Goal: Book appointment/travel/reservation

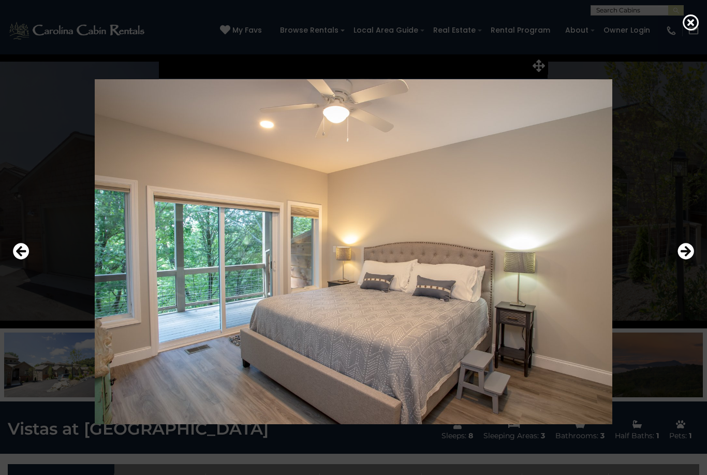
select select "*"
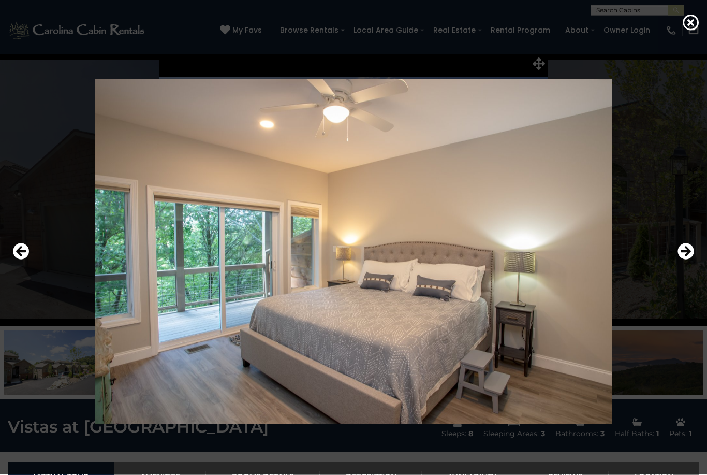
click at [26, 259] on icon "Previous" at bounding box center [21, 251] width 17 height 17
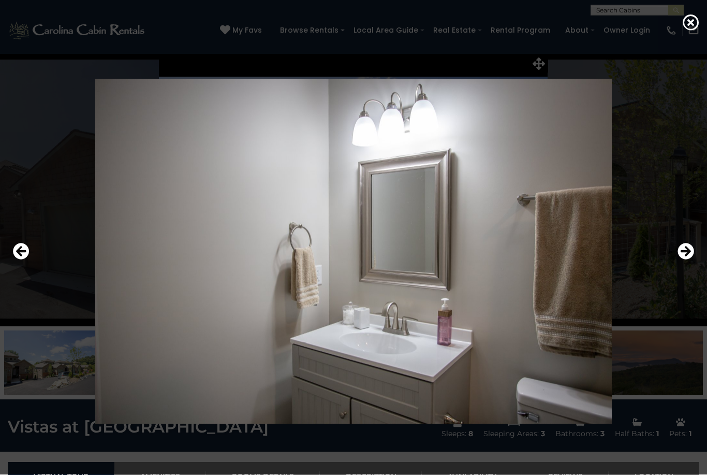
scroll to position [2, 0]
click at [24, 259] on icon "Previous" at bounding box center [21, 251] width 17 height 17
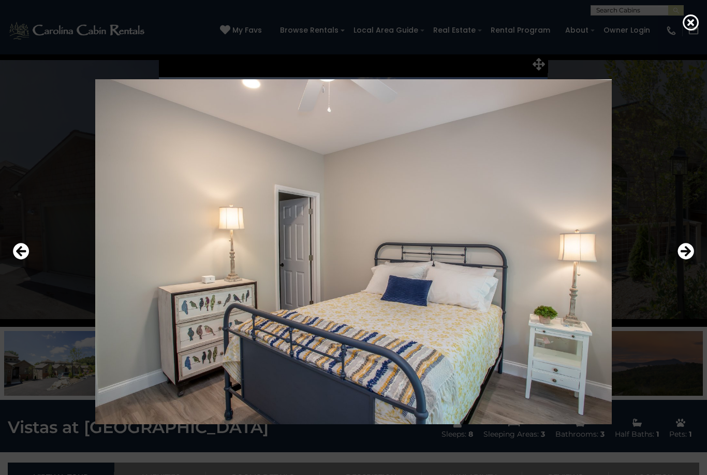
click at [21, 259] on icon "Previous" at bounding box center [21, 251] width 17 height 17
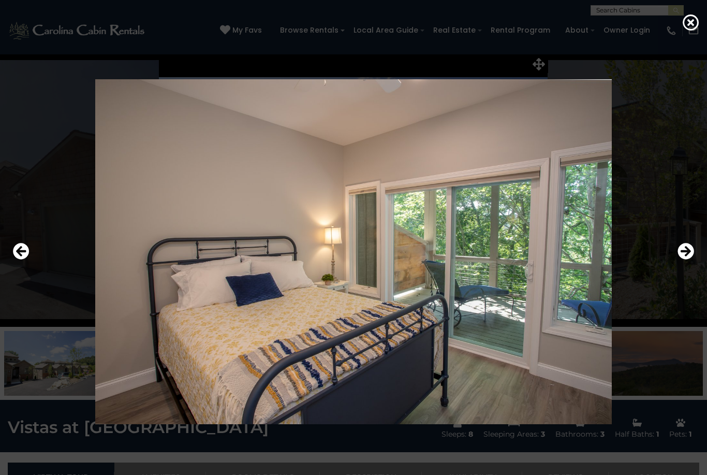
click at [24, 259] on icon "Previous" at bounding box center [21, 251] width 17 height 17
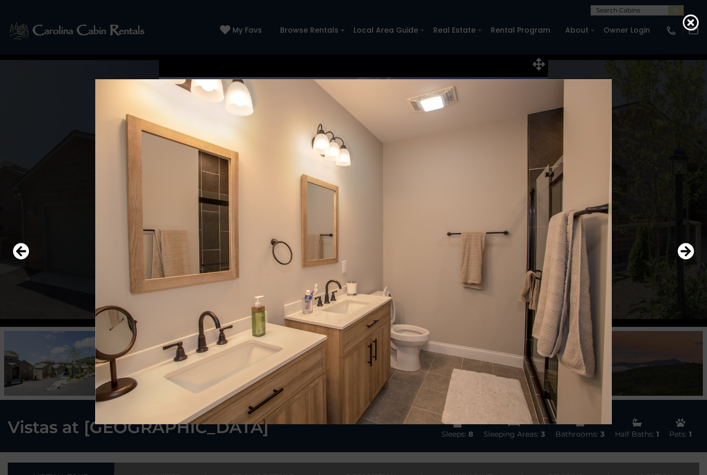
click at [17, 259] on icon "Previous" at bounding box center [21, 251] width 17 height 17
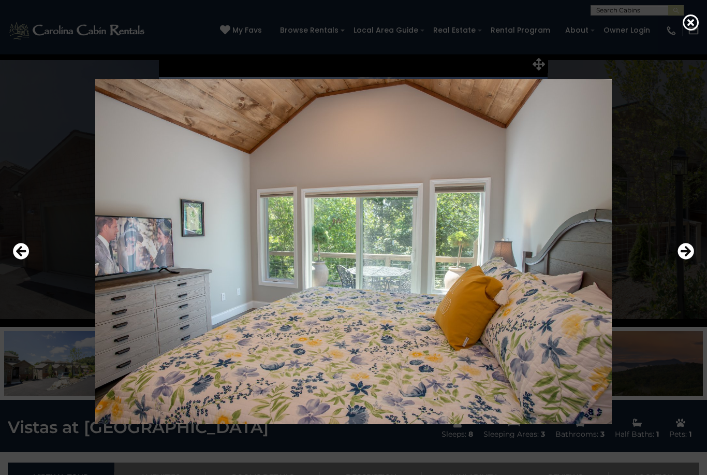
click at [21, 259] on icon "Previous" at bounding box center [21, 251] width 17 height 17
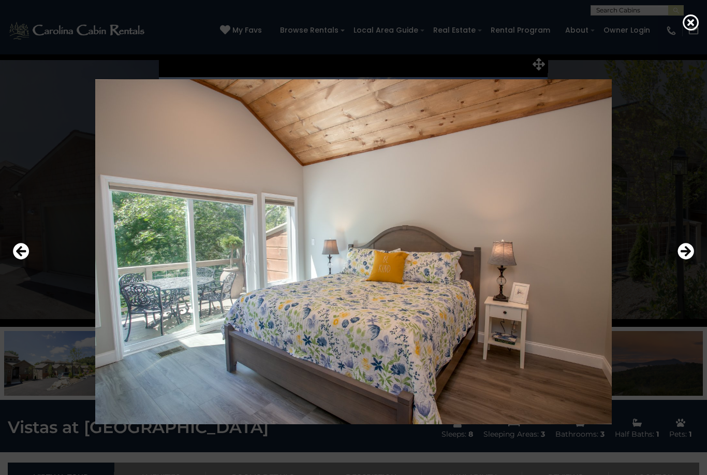
click at [17, 259] on icon "Previous" at bounding box center [21, 251] width 17 height 17
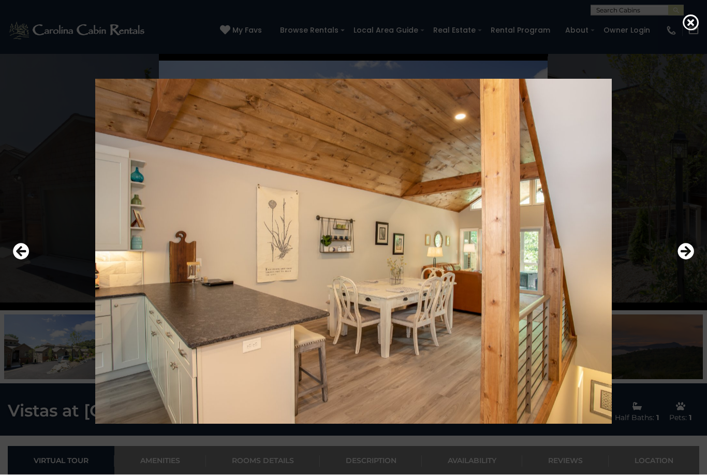
scroll to position [14, 0]
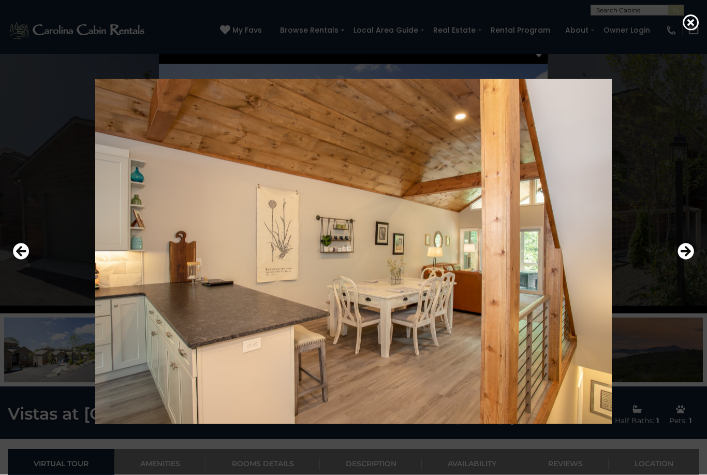
click at [27, 264] on button "Previous" at bounding box center [21, 252] width 17 height 24
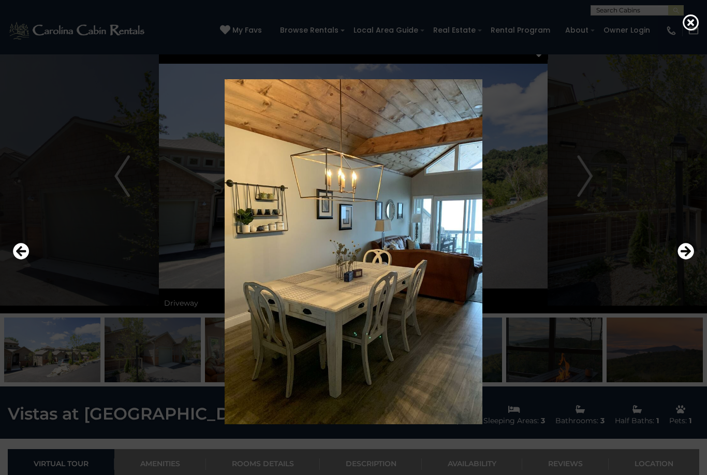
click at [20, 259] on icon "Previous" at bounding box center [21, 251] width 17 height 17
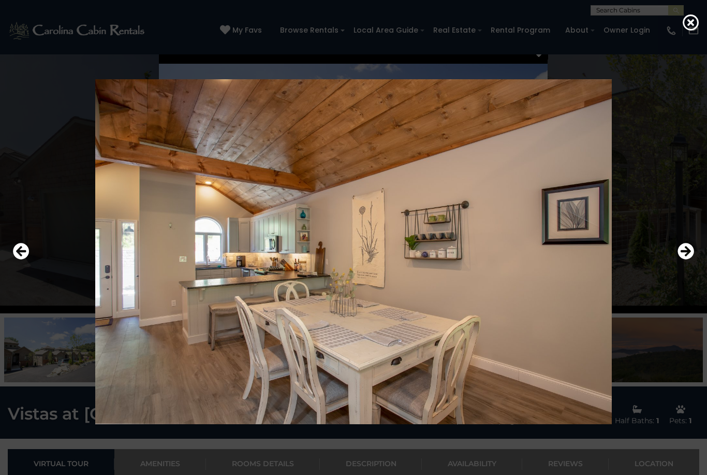
click at [24, 259] on icon "Previous" at bounding box center [21, 251] width 17 height 17
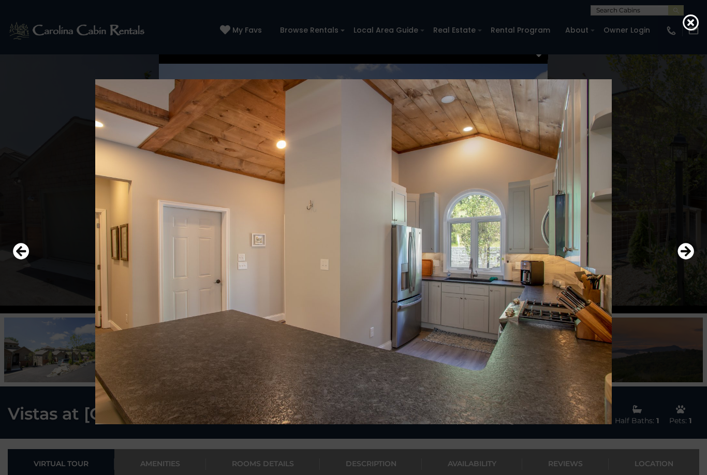
click at [17, 259] on icon "Previous" at bounding box center [21, 251] width 17 height 17
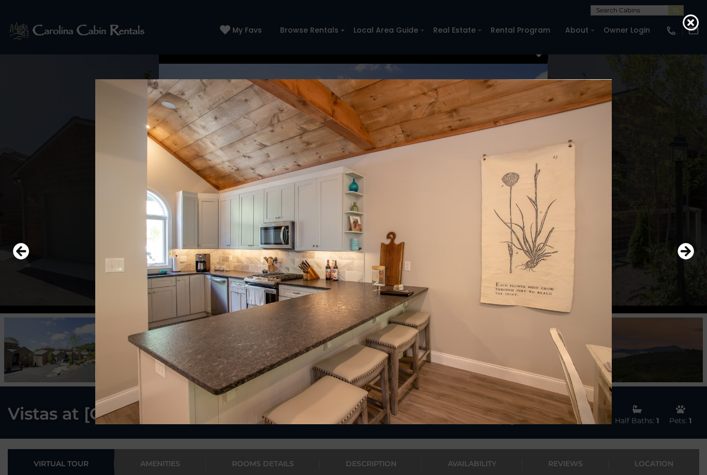
click at [19, 259] on icon "Previous" at bounding box center [21, 251] width 17 height 17
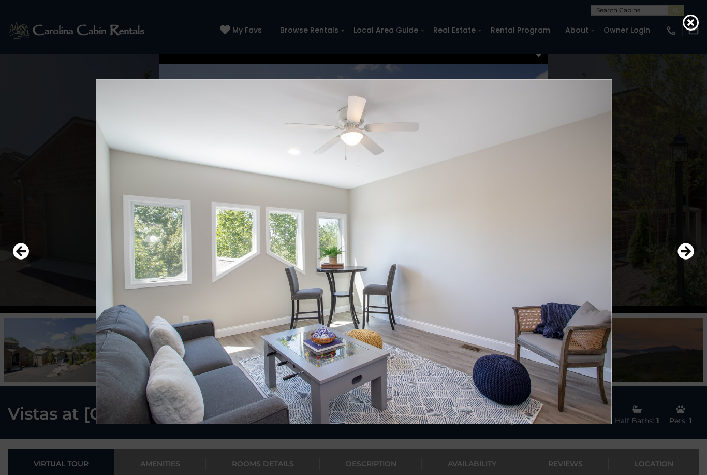
click at [25, 259] on icon "Previous" at bounding box center [21, 251] width 17 height 17
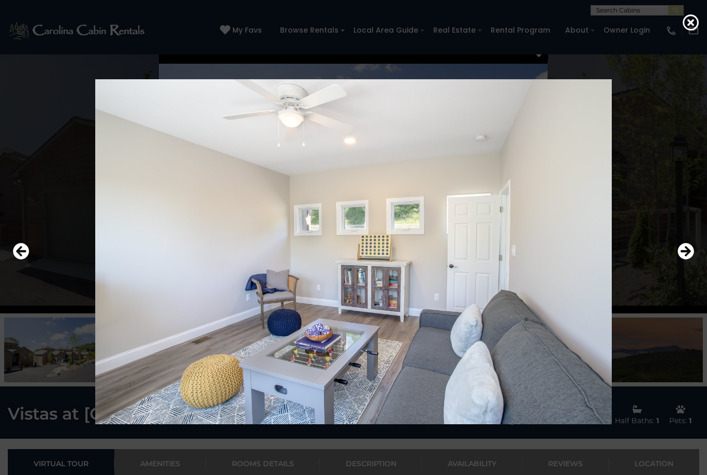
click at [22, 259] on icon "Previous" at bounding box center [21, 251] width 17 height 17
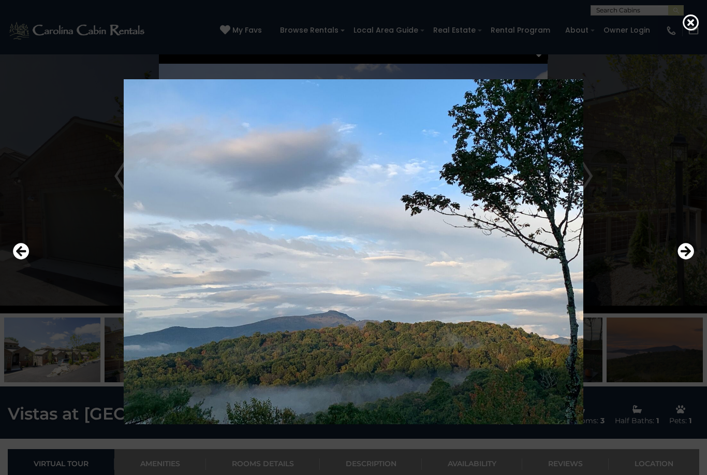
click at [19, 259] on icon "Previous" at bounding box center [21, 251] width 17 height 17
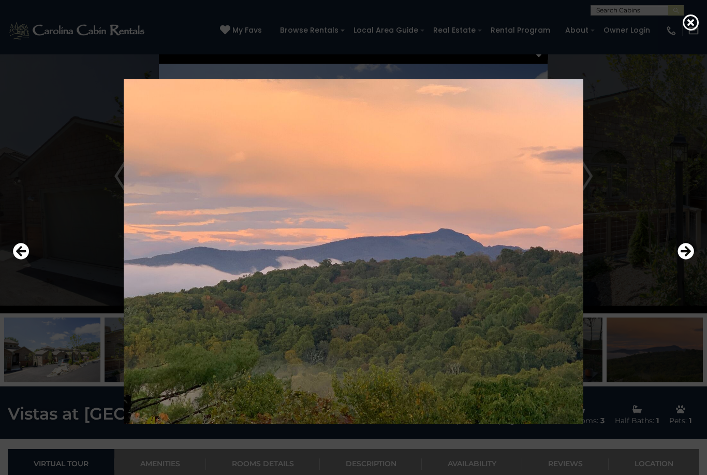
click at [21, 259] on icon "Previous" at bounding box center [21, 251] width 17 height 17
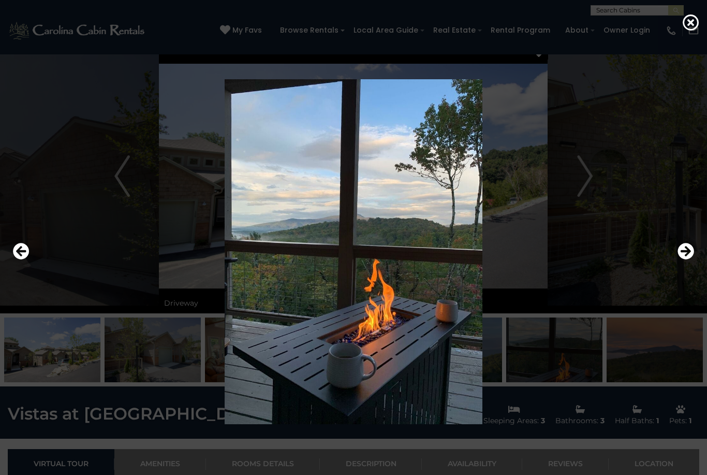
click at [19, 259] on icon "Previous" at bounding box center [21, 251] width 17 height 17
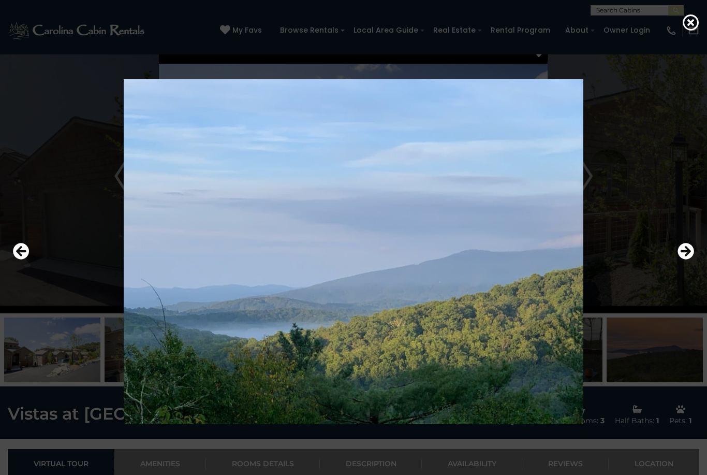
click at [21, 259] on icon "Previous" at bounding box center [21, 251] width 17 height 17
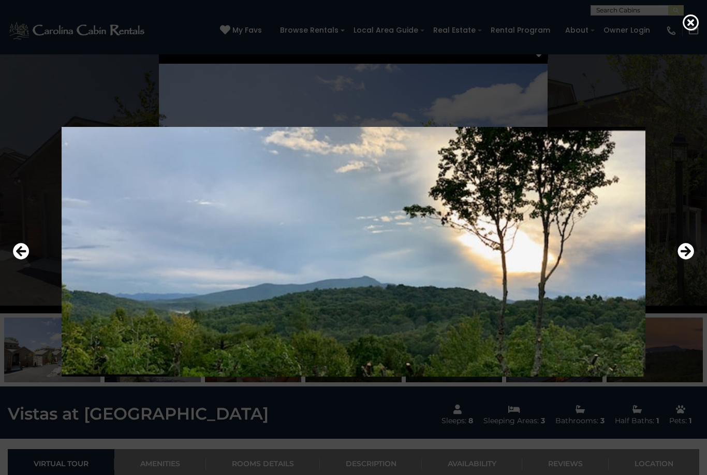
click at [23, 259] on icon "Previous" at bounding box center [21, 251] width 17 height 17
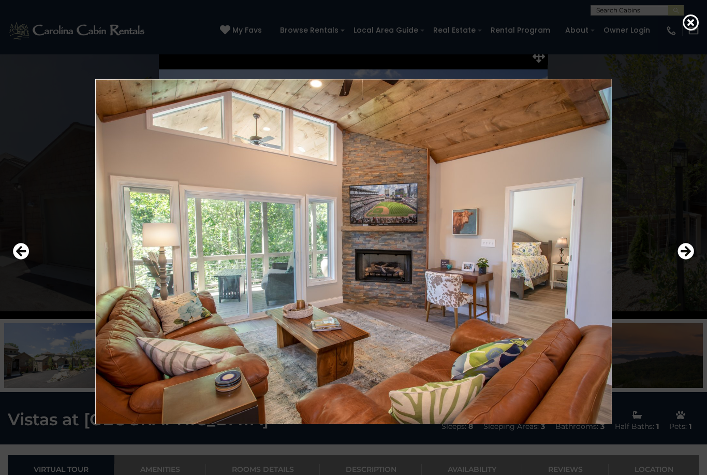
scroll to position [9, 0]
click at [22, 259] on icon "Previous" at bounding box center [21, 251] width 17 height 17
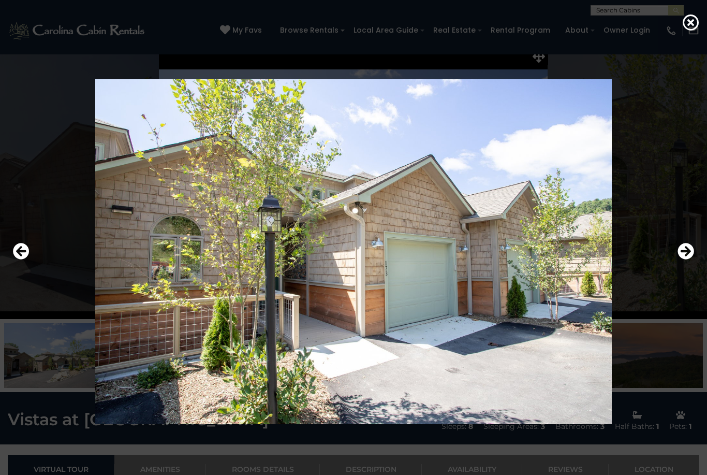
click at [22, 259] on icon "Previous" at bounding box center [21, 251] width 17 height 17
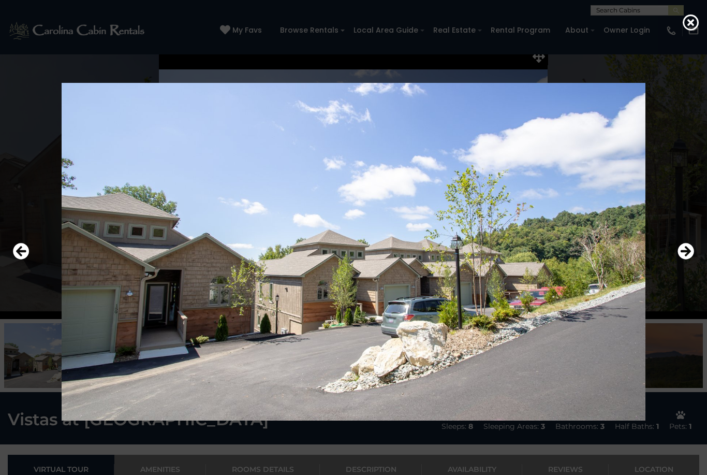
click at [20, 259] on icon "Previous" at bounding box center [21, 251] width 17 height 17
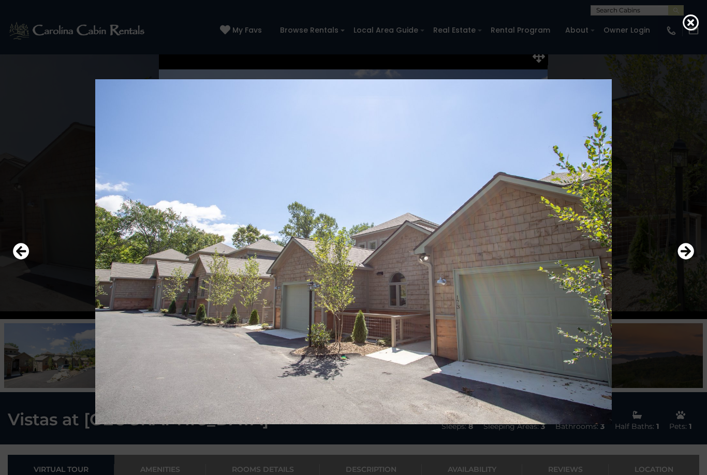
click at [19, 259] on icon "Previous" at bounding box center [21, 251] width 17 height 17
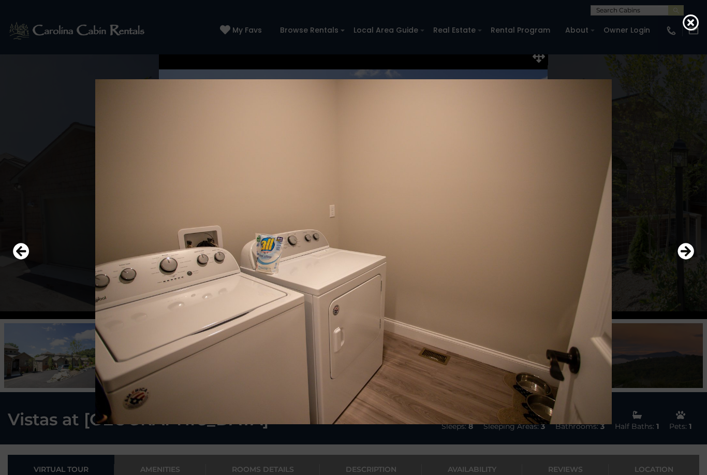
click at [23, 259] on icon "Previous" at bounding box center [21, 251] width 17 height 17
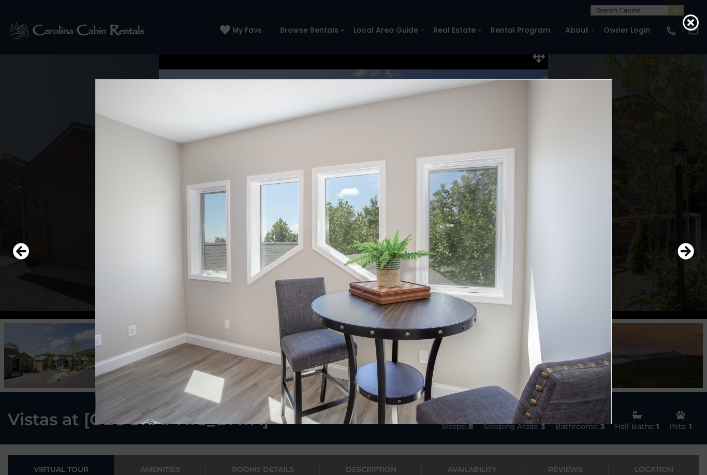
click at [28, 264] on button "Previous" at bounding box center [21, 252] width 17 height 24
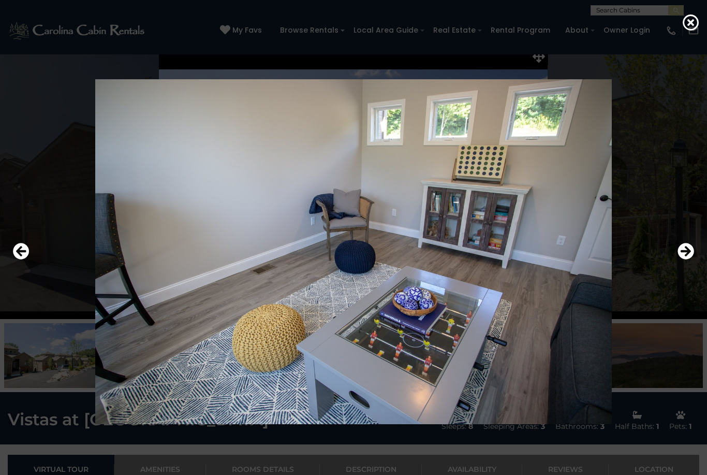
click at [27, 259] on icon "Previous" at bounding box center [21, 251] width 17 height 17
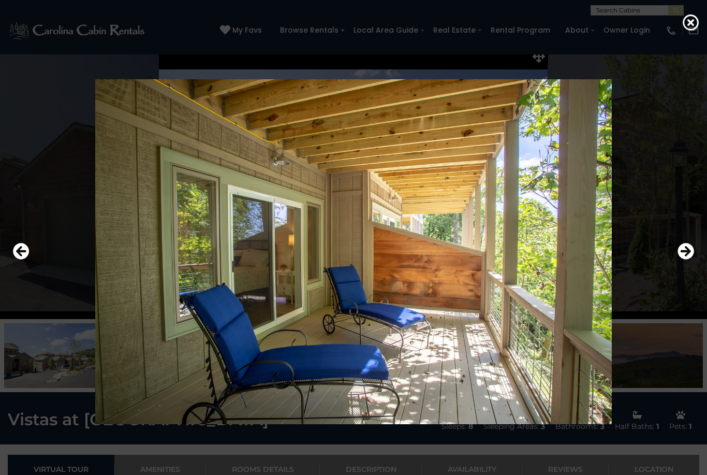
click at [26, 259] on icon "Previous" at bounding box center [21, 251] width 17 height 17
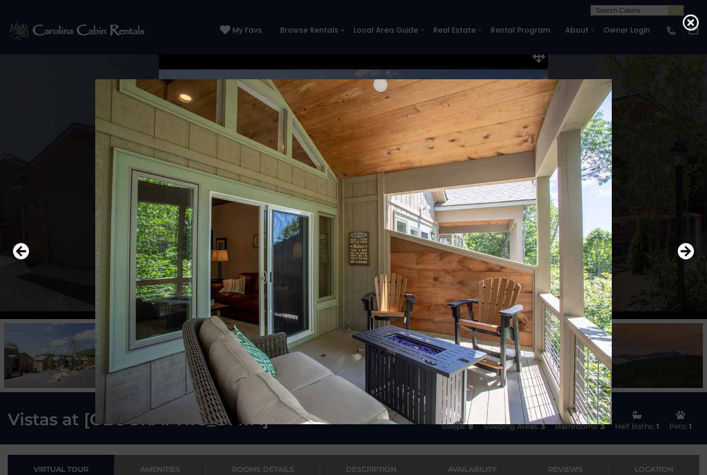
click at [18, 259] on icon "Previous" at bounding box center [21, 251] width 17 height 17
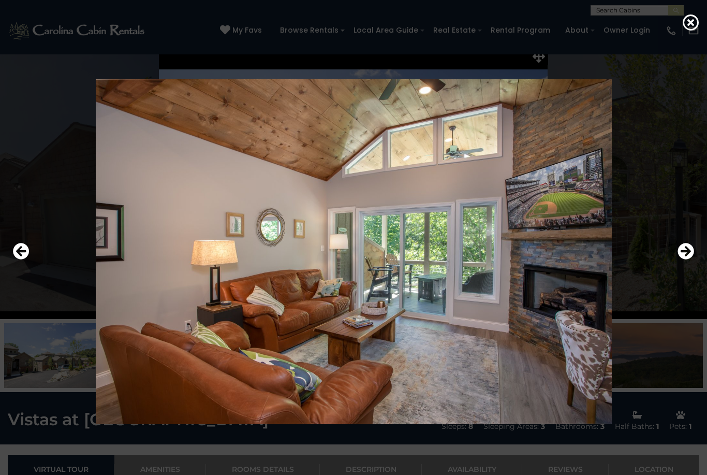
click at [21, 259] on icon "Previous" at bounding box center [21, 251] width 17 height 17
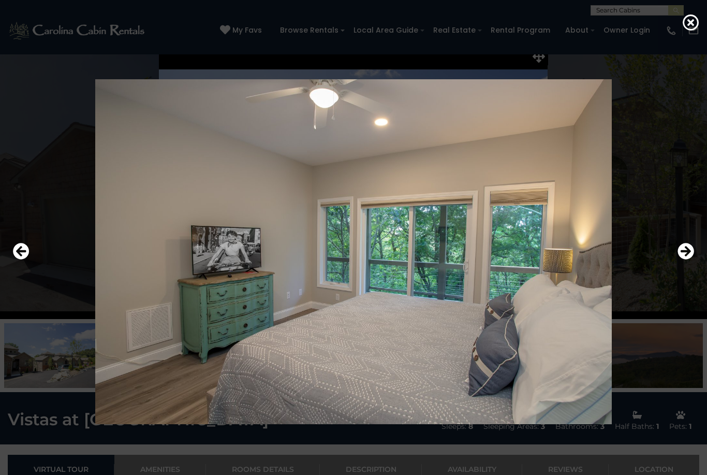
click at [21, 259] on icon "Previous" at bounding box center [21, 251] width 17 height 17
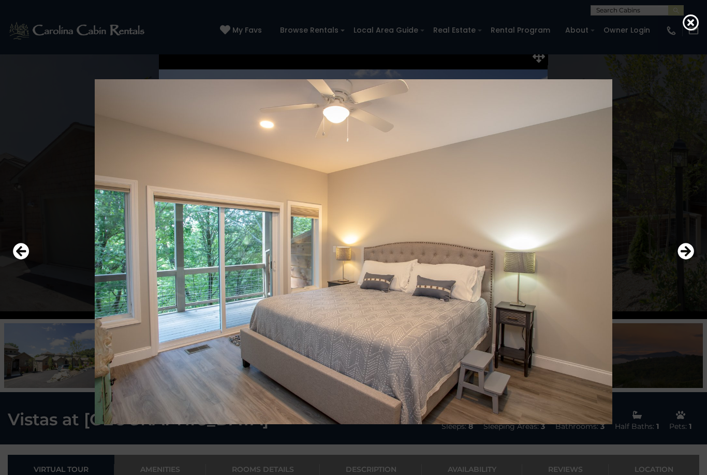
click at [29, 264] on button "Previous" at bounding box center [21, 252] width 17 height 24
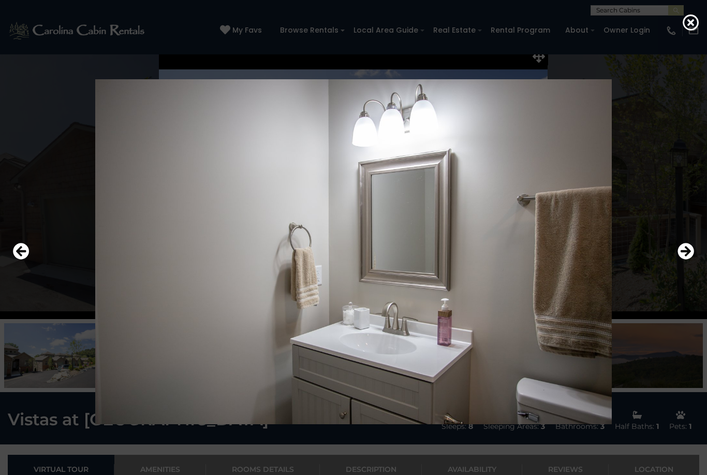
click at [19, 259] on icon "Previous" at bounding box center [21, 251] width 17 height 17
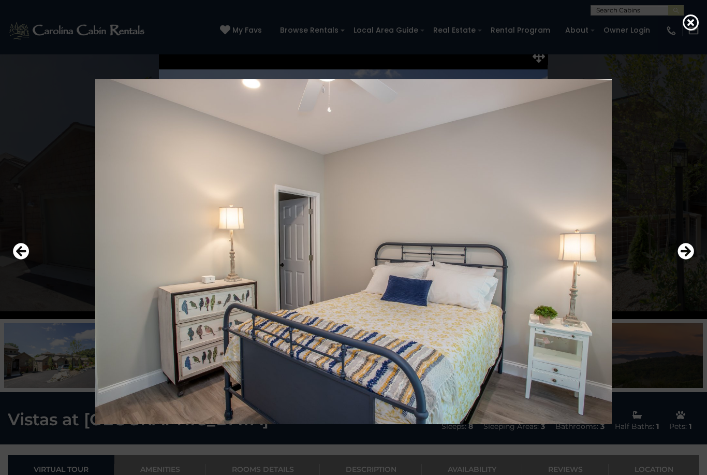
click at [693, 28] on icon at bounding box center [691, 22] width 17 height 17
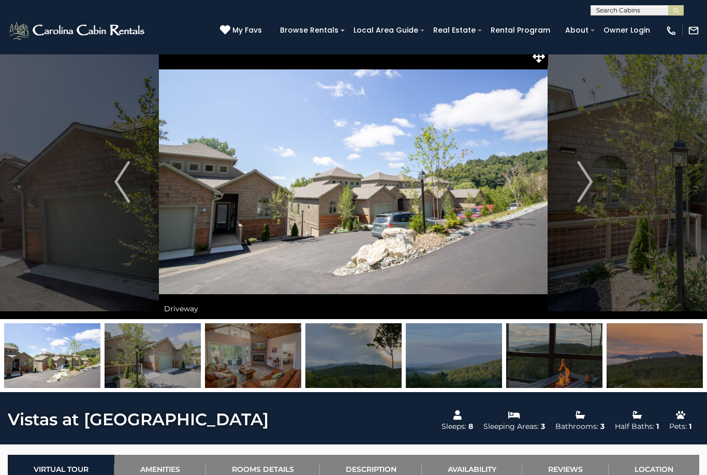
scroll to position [0, 0]
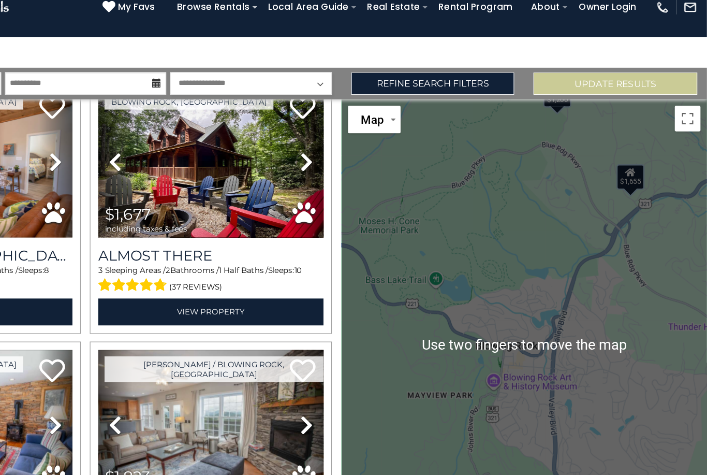
scroll to position [18, 0]
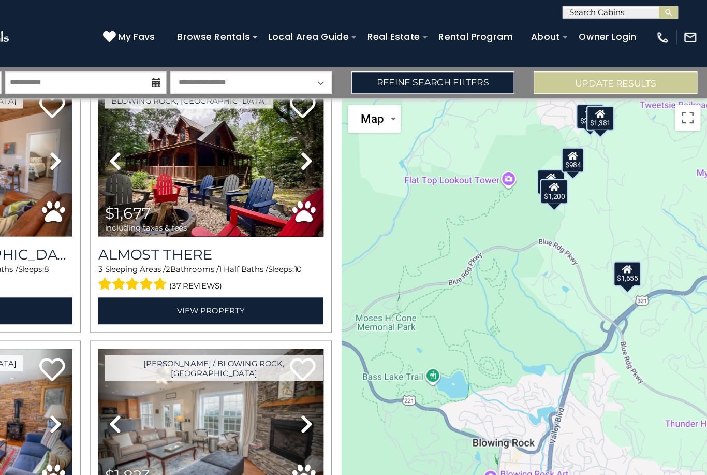
click at [380, 334] on icon at bounding box center [385, 342] width 10 height 17
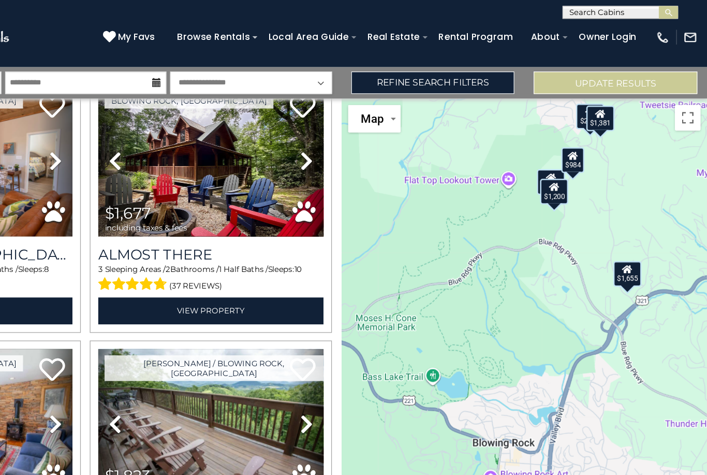
click at [380, 334] on icon at bounding box center [385, 342] width 10 height 17
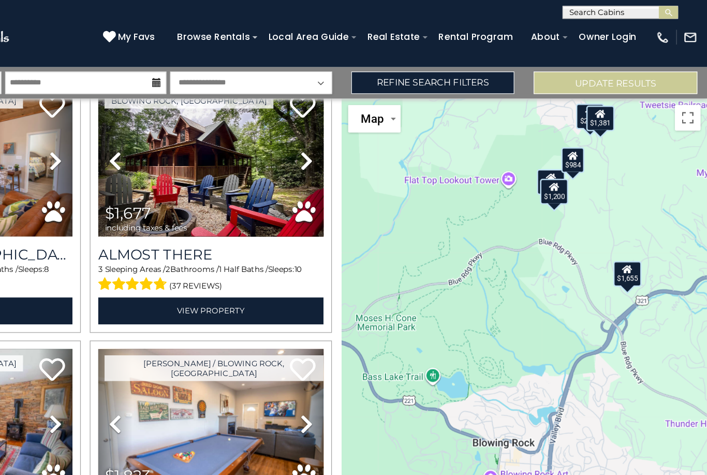
click at [380, 334] on icon at bounding box center [385, 342] width 10 height 17
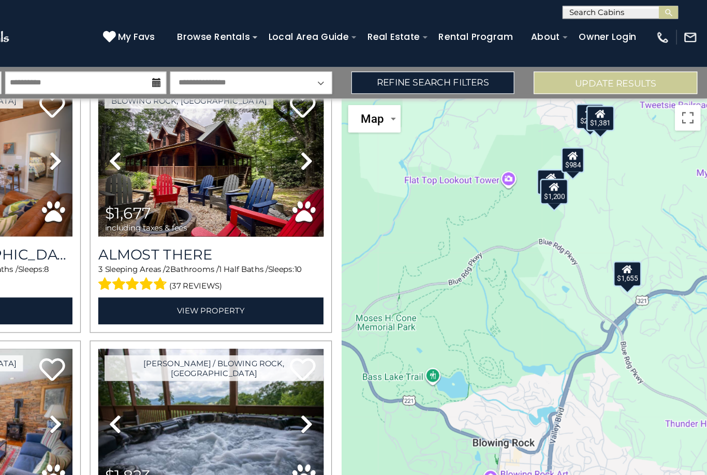
click at [380, 334] on icon at bounding box center [385, 342] width 10 height 17
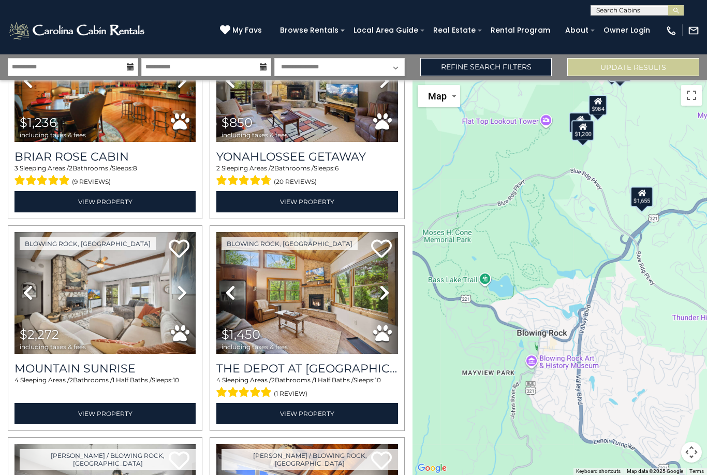
scroll to position [4338, 0]
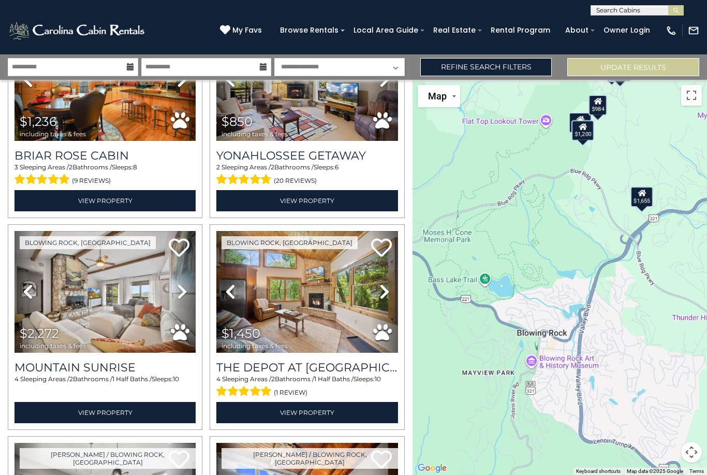
click at [390, 296] on link "Next" at bounding box center [384, 292] width 27 height 122
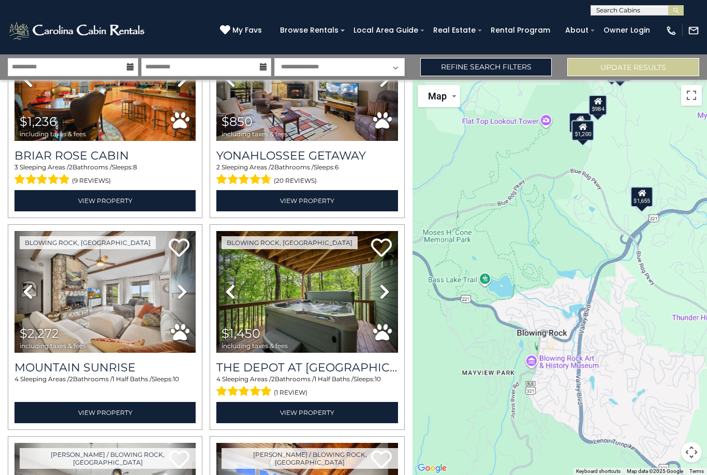
click at [390, 291] on link "Next" at bounding box center [384, 292] width 27 height 122
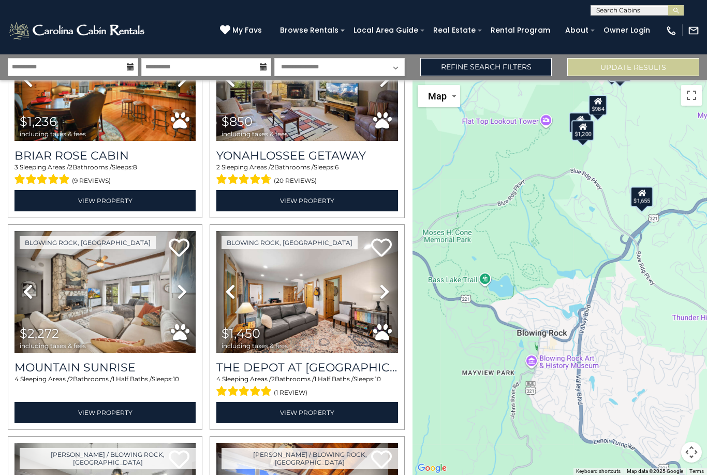
click at [391, 294] on link "Next" at bounding box center [384, 292] width 27 height 122
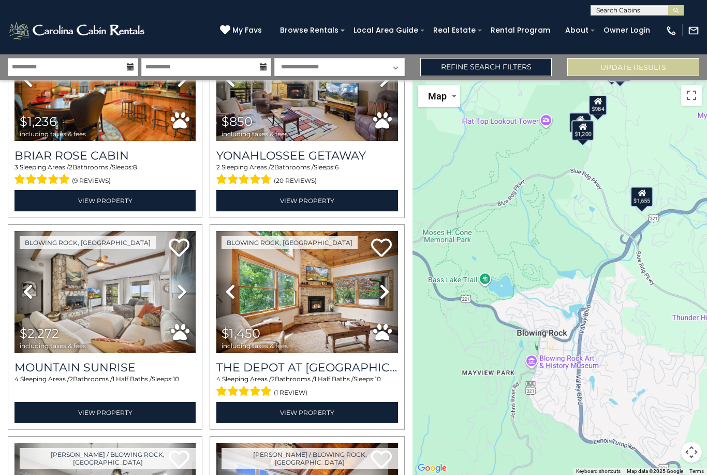
click at [389, 296] on icon at bounding box center [385, 291] width 10 height 17
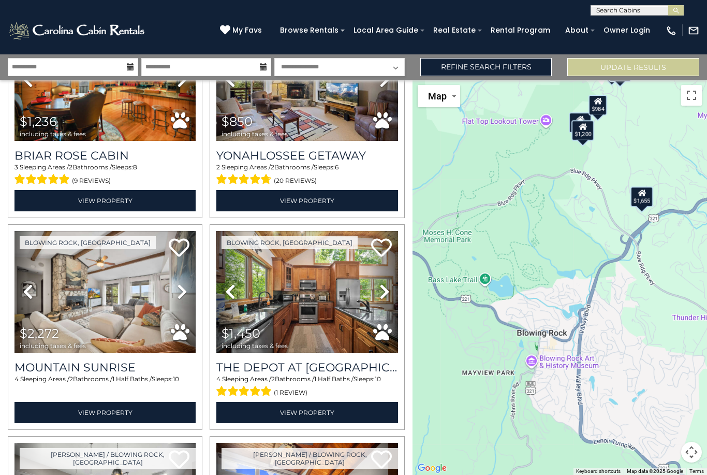
click at [390, 294] on link "Next" at bounding box center [384, 292] width 27 height 122
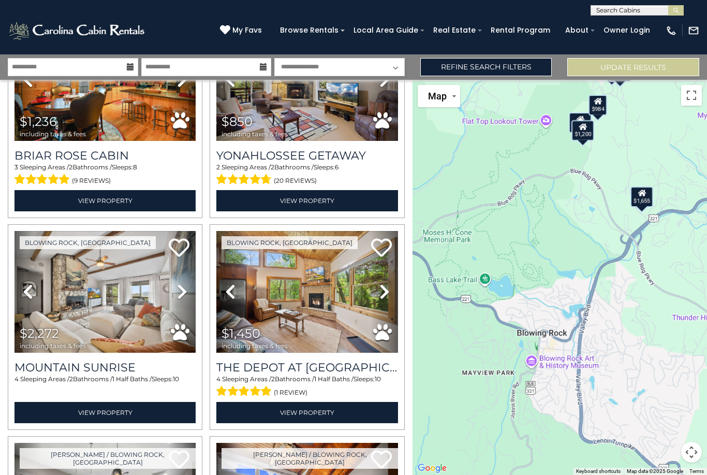
click at [388, 296] on icon at bounding box center [385, 291] width 10 height 17
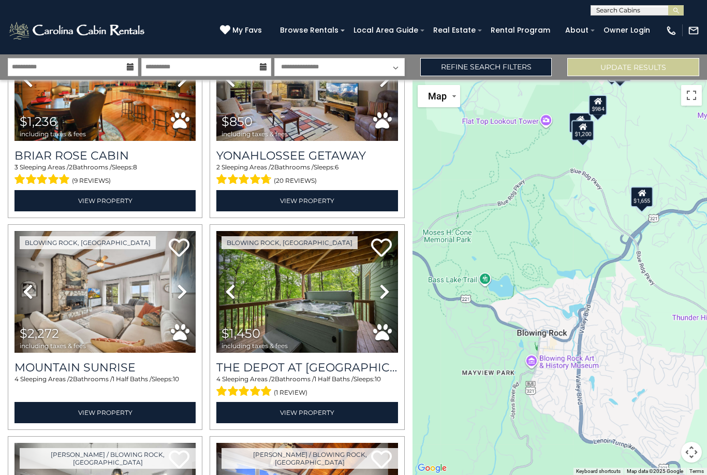
click at [390, 294] on link "Next" at bounding box center [384, 292] width 27 height 122
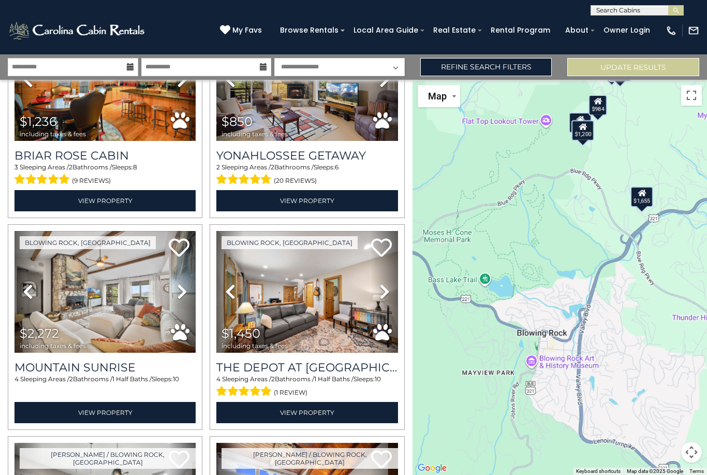
click at [320, 412] on link "View Property" at bounding box center [306, 412] width 181 height 21
click at [323, 311] on img at bounding box center [306, 292] width 181 height 122
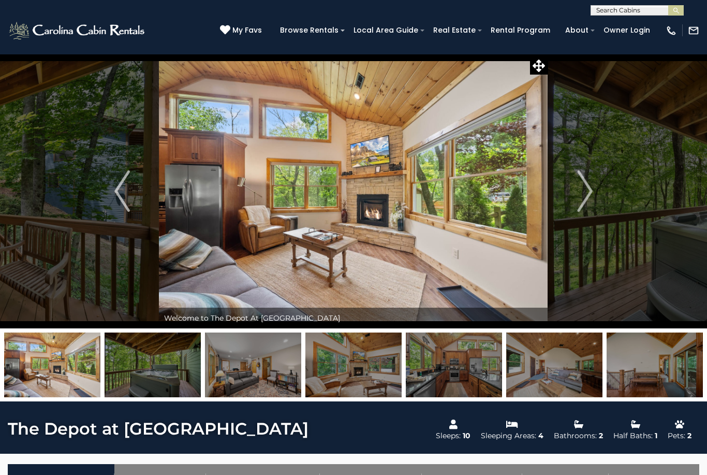
click at [580, 193] on img "Next" at bounding box center [585, 190] width 16 height 41
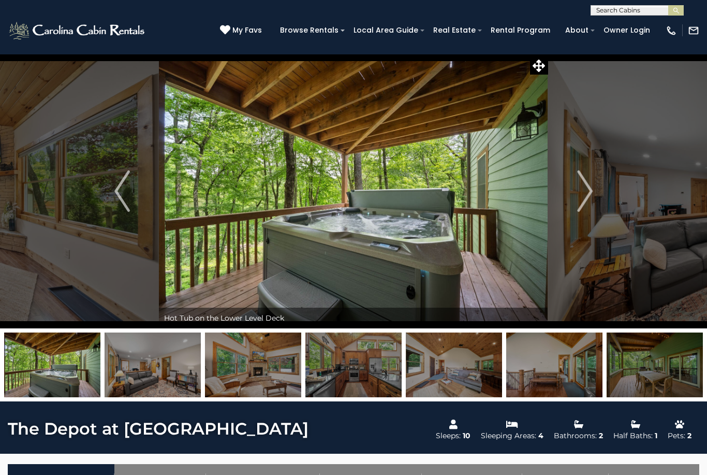
click at [585, 205] on img "Next" at bounding box center [585, 190] width 16 height 41
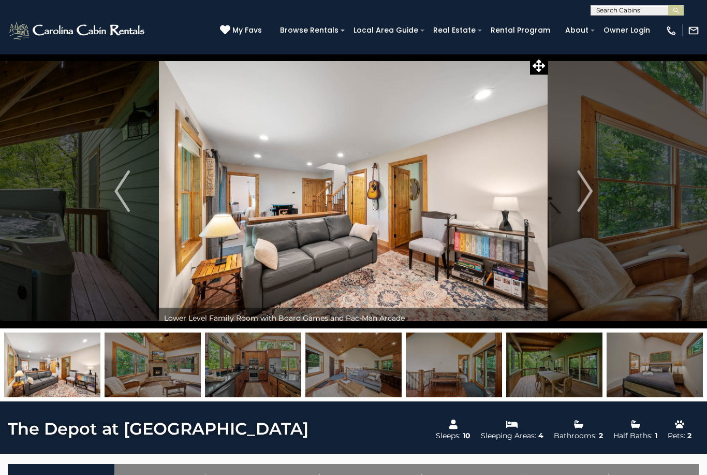
click at [584, 200] on img "Next" at bounding box center [585, 190] width 16 height 41
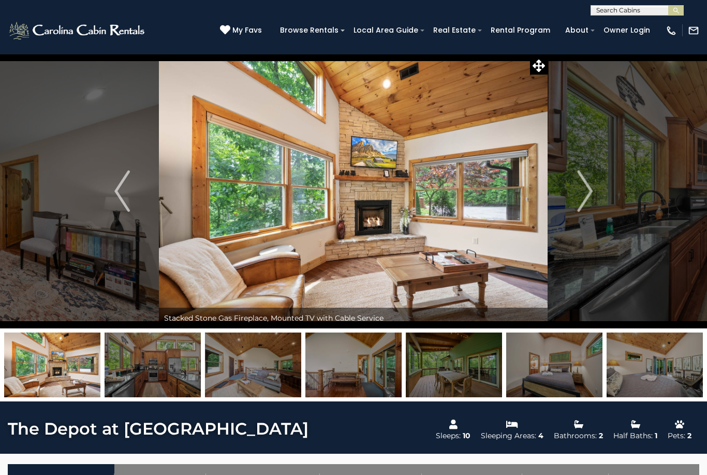
click at [581, 200] on img "Next" at bounding box center [585, 190] width 16 height 41
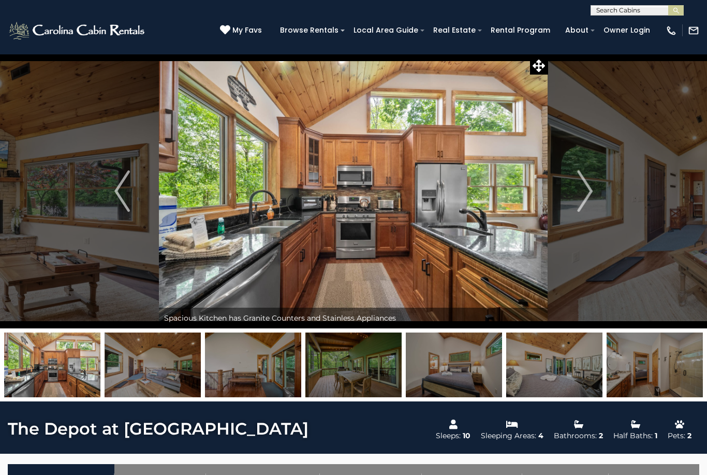
click at [590, 198] on img "Next" at bounding box center [585, 190] width 16 height 41
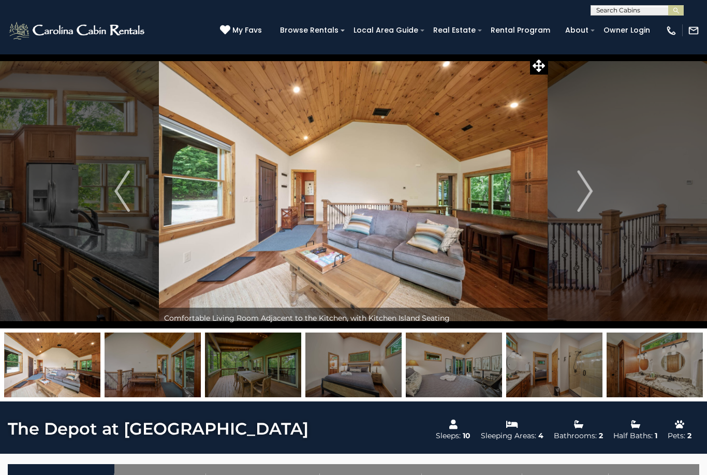
click at [588, 200] on img "Next" at bounding box center [585, 190] width 16 height 41
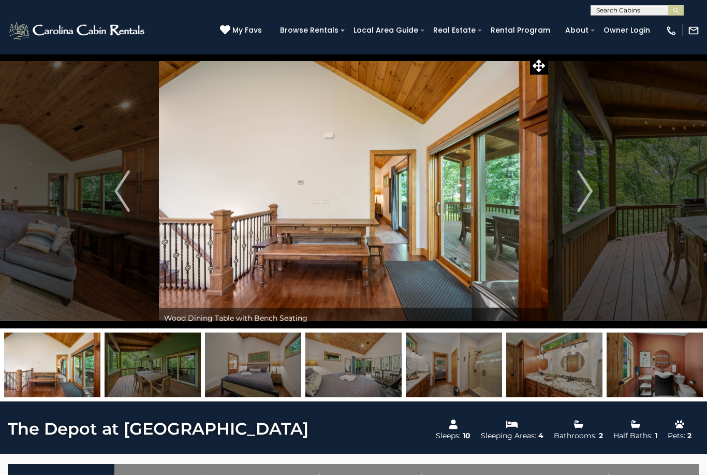
click at [588, 198] on img "Next" at bounding box center [585, 190] width 16 height 41
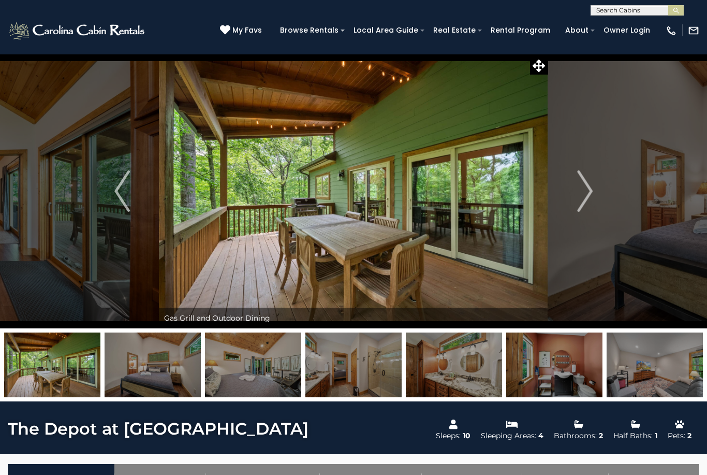
click at [588, 193] on img "Next" at bounding box center [585, 190] width 16 height 41
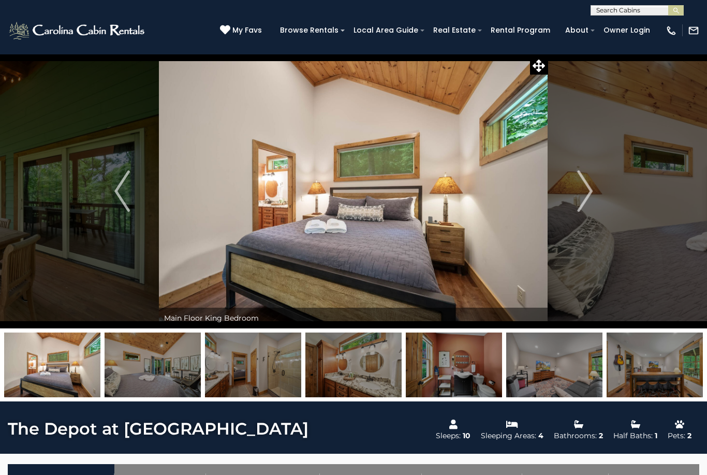
click at [591, 189] on img "Next" at bounding box center [585, 190] width 16 height 41
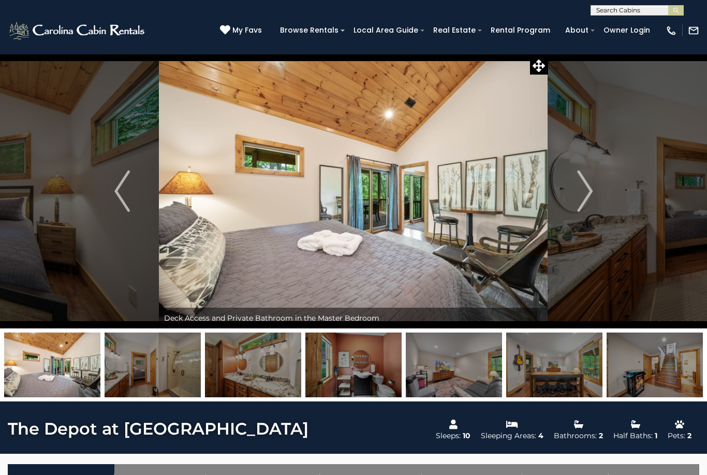
click at [597, 177] on button "Next" at bounding box center [585, 191] width 74 height 274
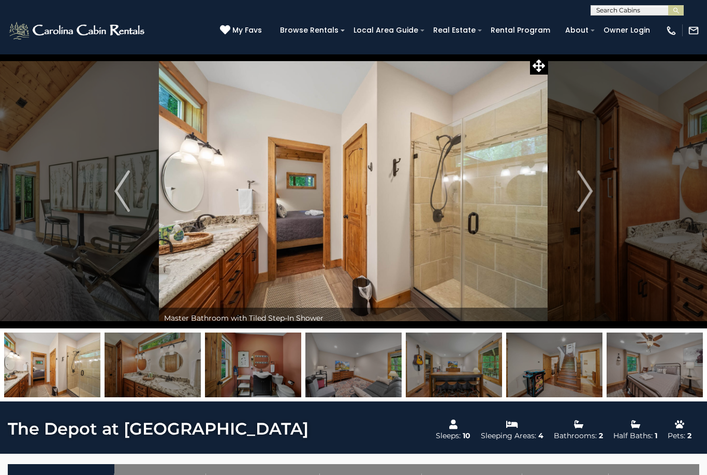
click at [585, 193] on img "Next" at bounding box center [585, 190] width 16 height 41
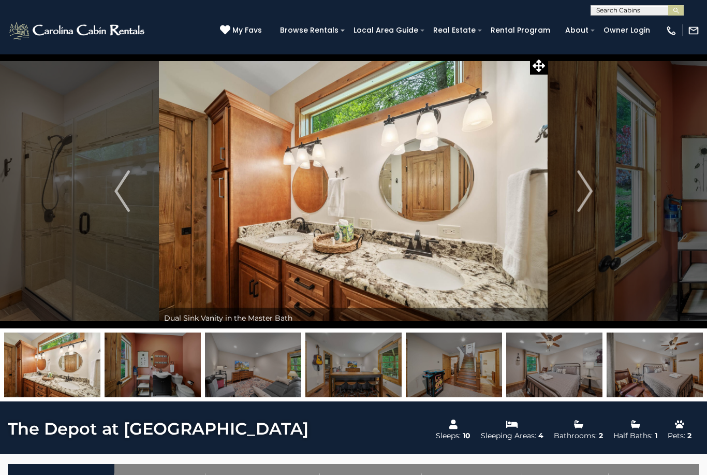
click at [587, 190] on img "Next" at bounding box center [585, 190] width 16 height 41
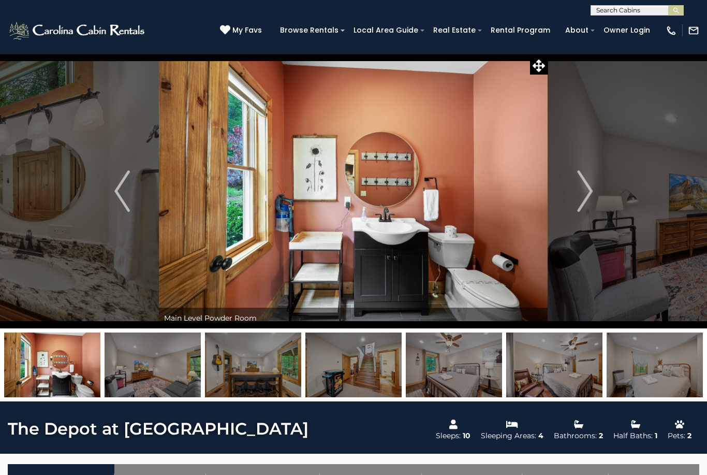
click at [587, 196] on img "Next" at bounding box center [585, 190] width 16 height 41
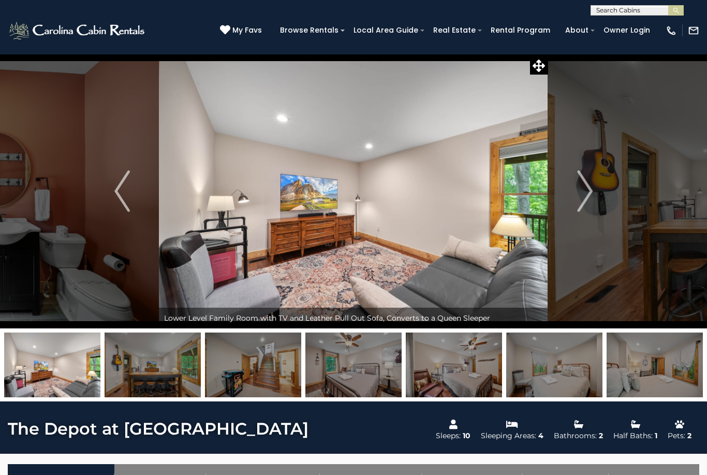
click at [587, 197] on img "Next" at bounding box center [585, 190] width 16 height 41
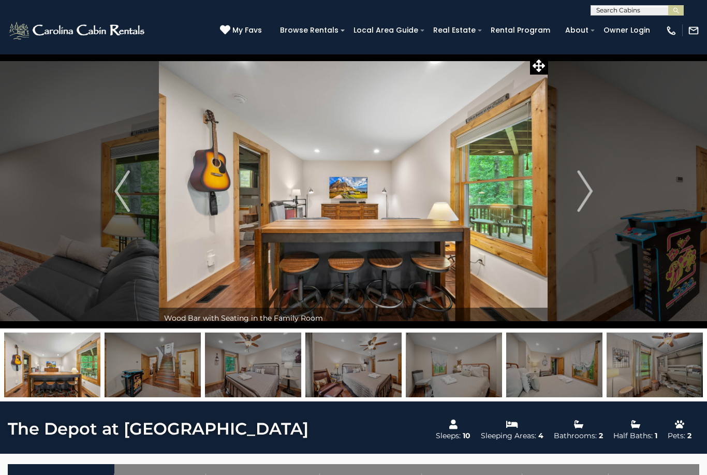
click at [585, 198] on img "Next" at bounding box center [585, 190] width 16 height 41
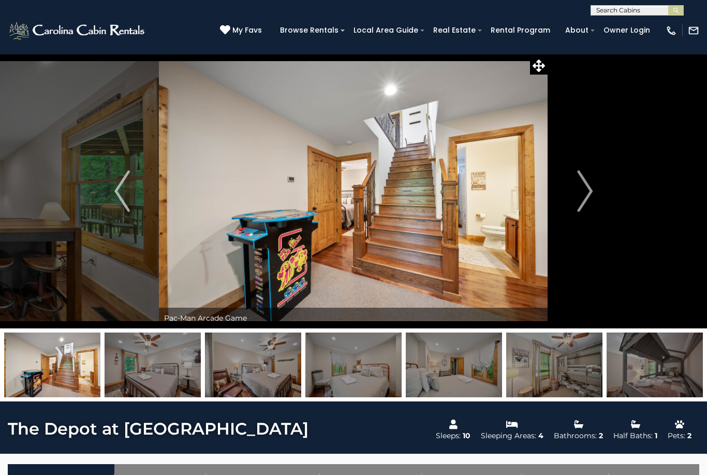
click at [584, 200] on img "Next" at bounding box center [585, 190] width 16 height 41
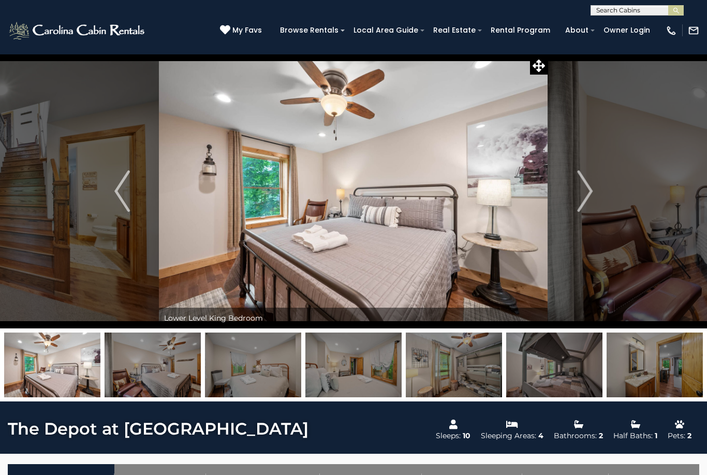
click at [584, 201] on img "Next" at bounding box center [585, 190] width 16 height 41
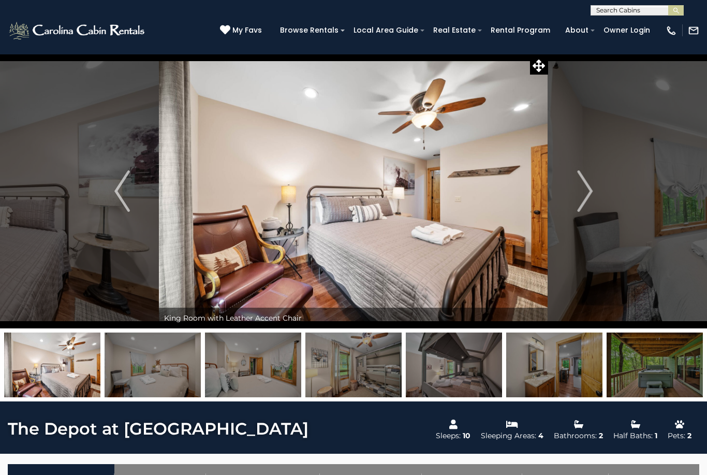
click at [587, 201] on img "Next" at bounding box center [585, 190] width 16 height 41
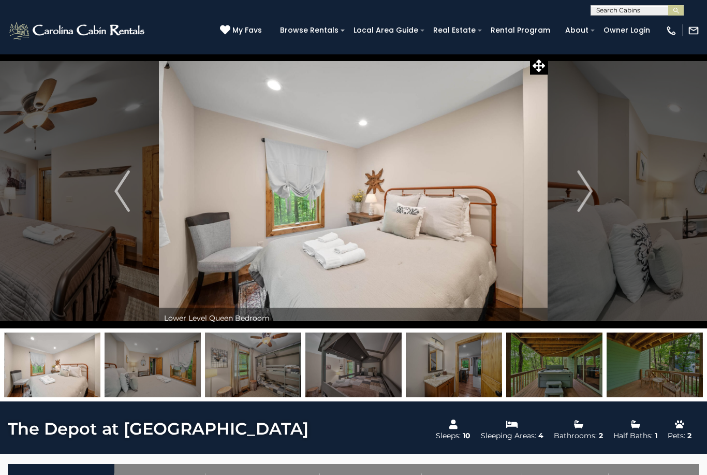
click at [583, 206] on img "Next" at bounding box center [585, 190] width 16 height 41
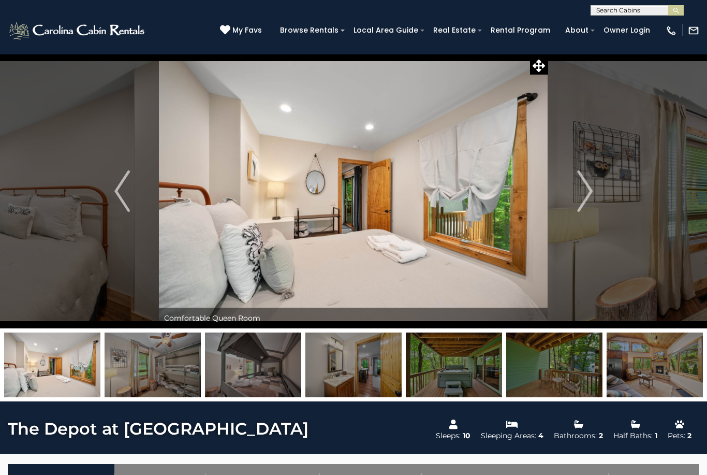
click at [581, 208] on img "Next" at bounding box center [585, 190] width 16 height 41
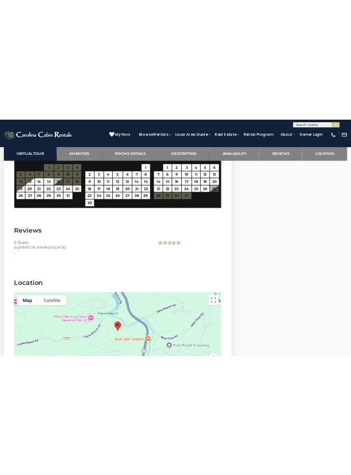
scroll to position [1105, 0]
